Goal: Task Accomplishment & Management: Manage account settings

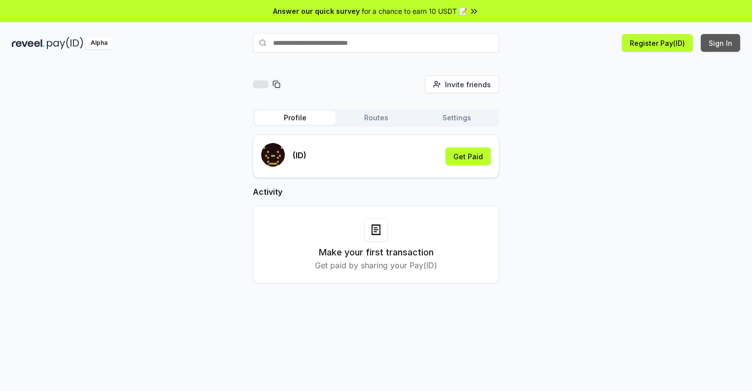
click at [721, 43] on button "Sign In" at bounding box center [719, 43] width 39 height 18
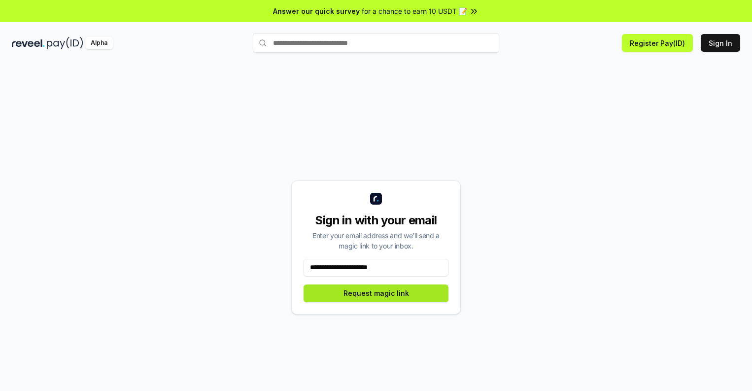
type input "**********"
click at [376, 293] on button "Request magic link" at bounding box center [375, 293] width 145 height 18
